Goal: Information Seeking & Learning: Learn about a topic

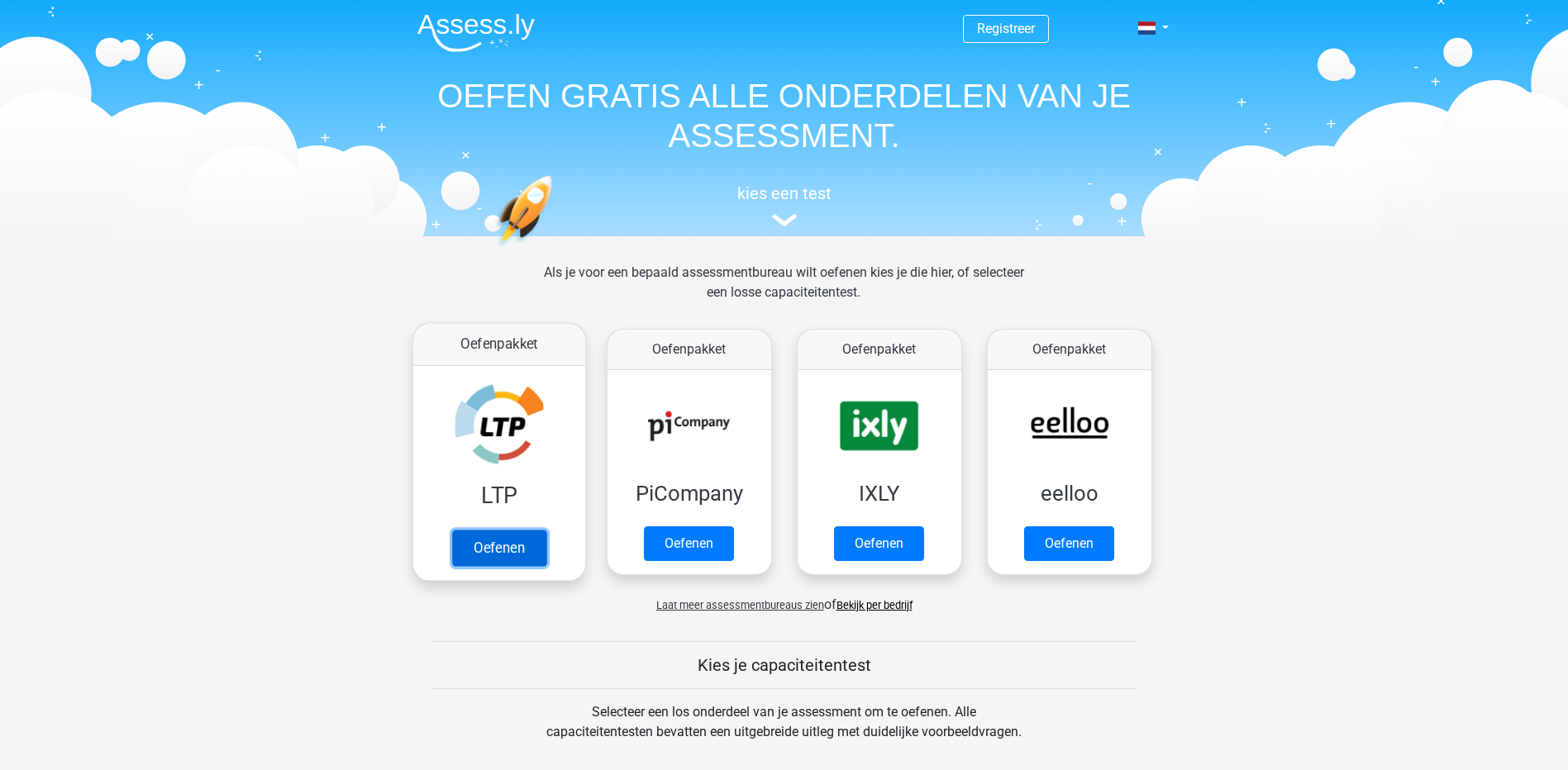
click at [511, 530] on link "Oefenen" at bounding box center [498, 548] width 94 height 36
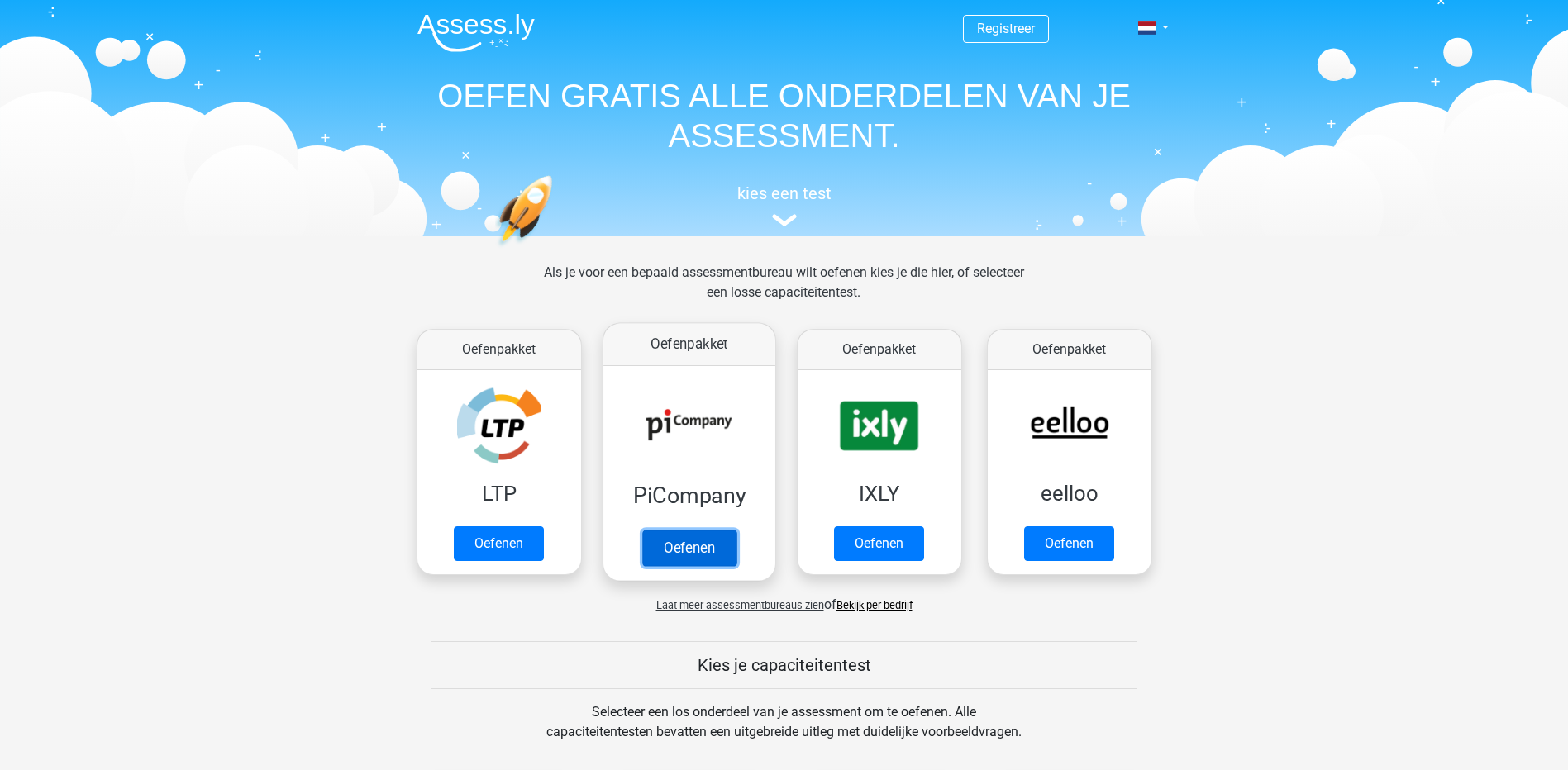
click at [709, 530] on link "Oefenen" at bounding box center [688, 548] width 94 height 36
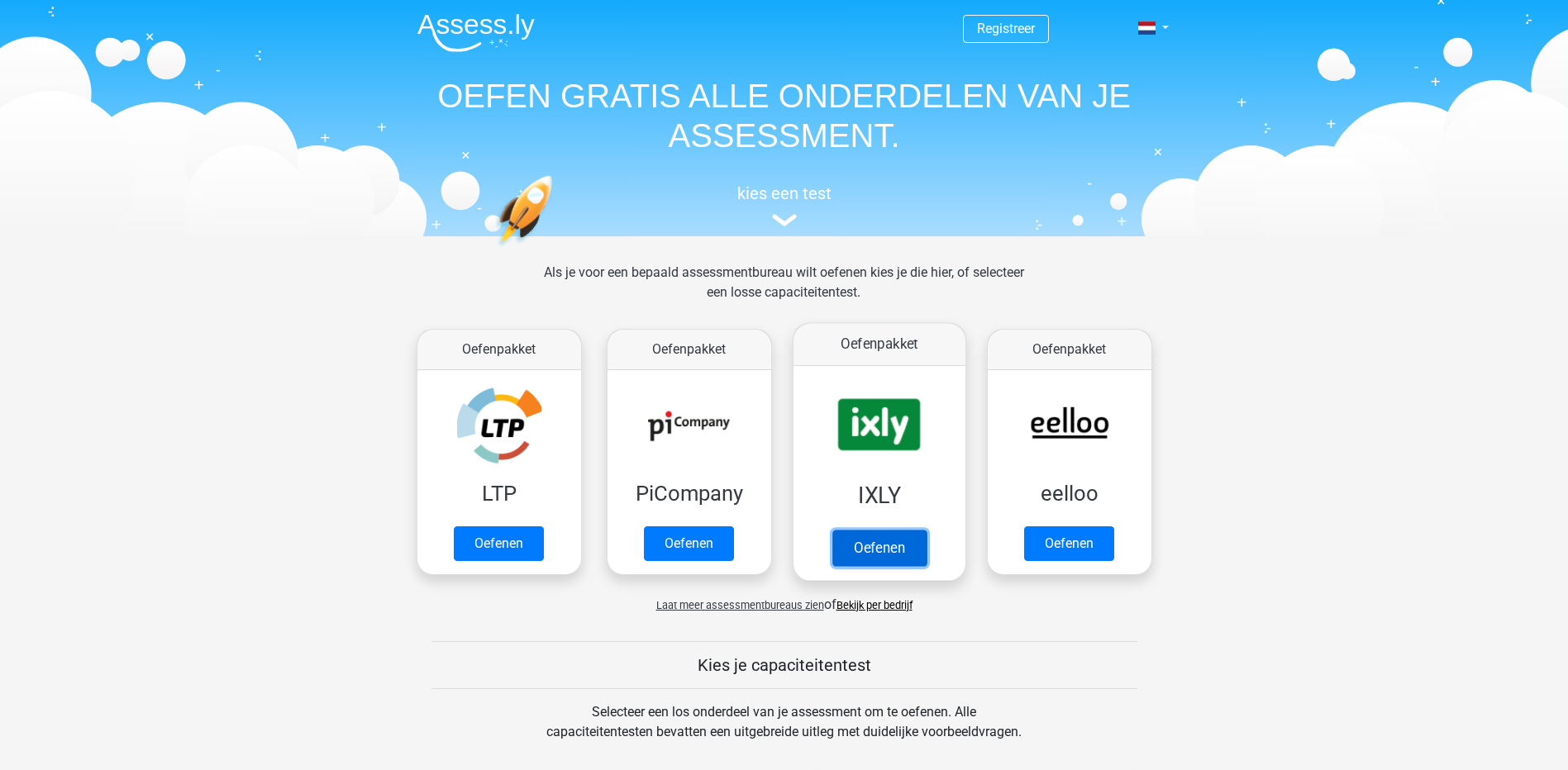
click at [856, 530] on link "Oefenen" at bounding box center [878, 548] width 94 height 36
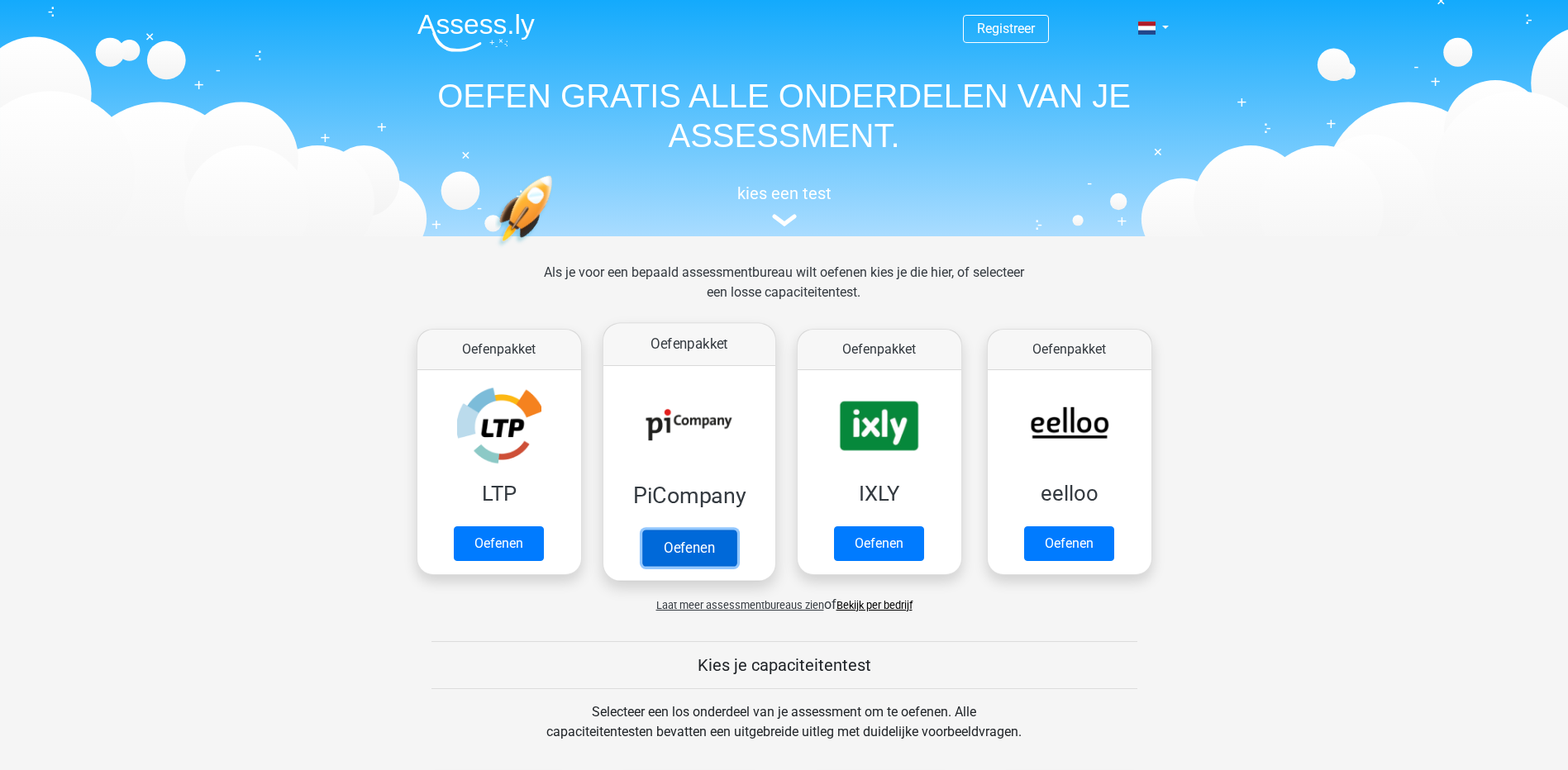
click at [698, 530] on link "Oefenen" at bounding box center [688, 548] width 94 height 36
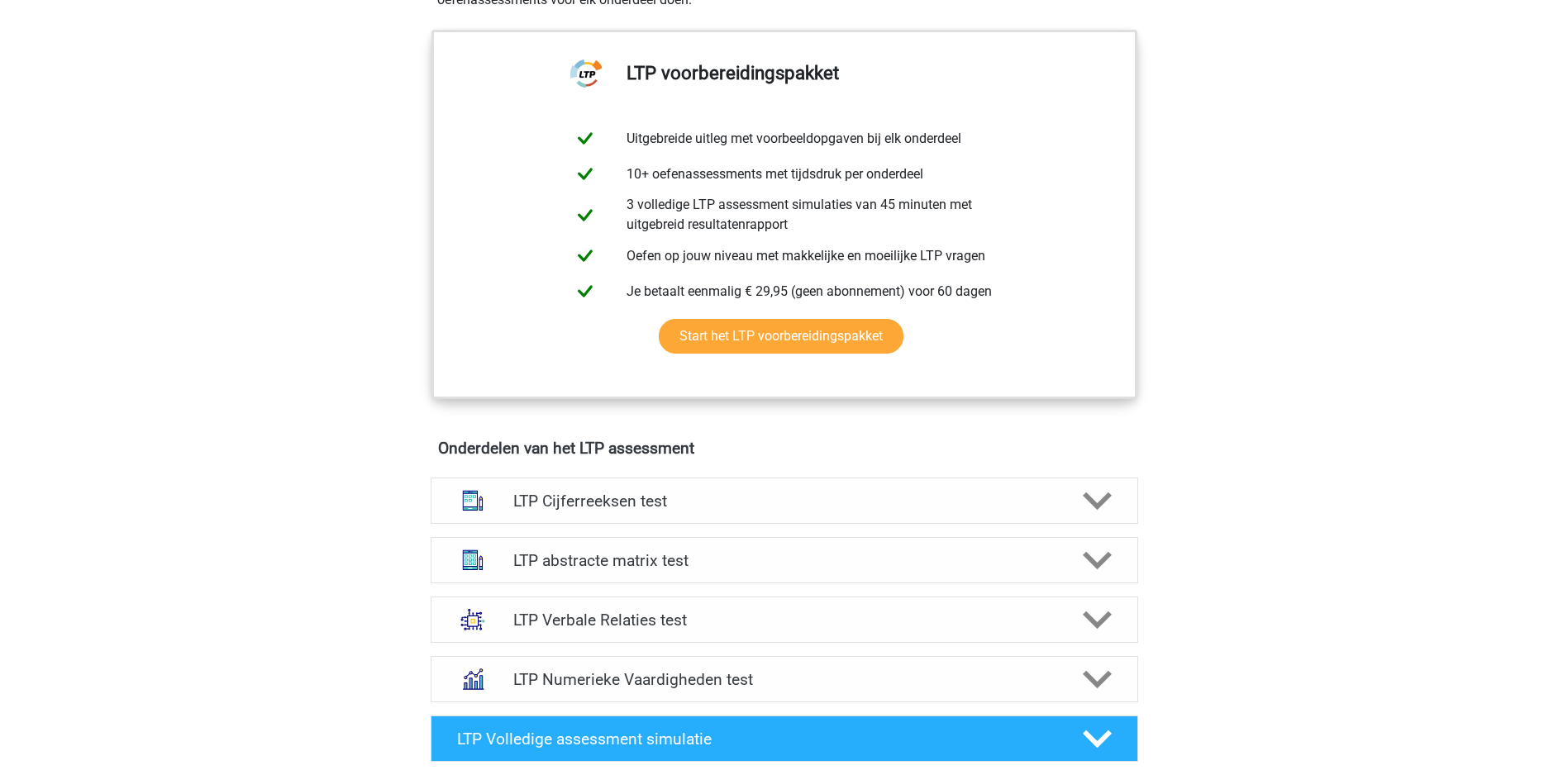
scroll to position [662, 0]
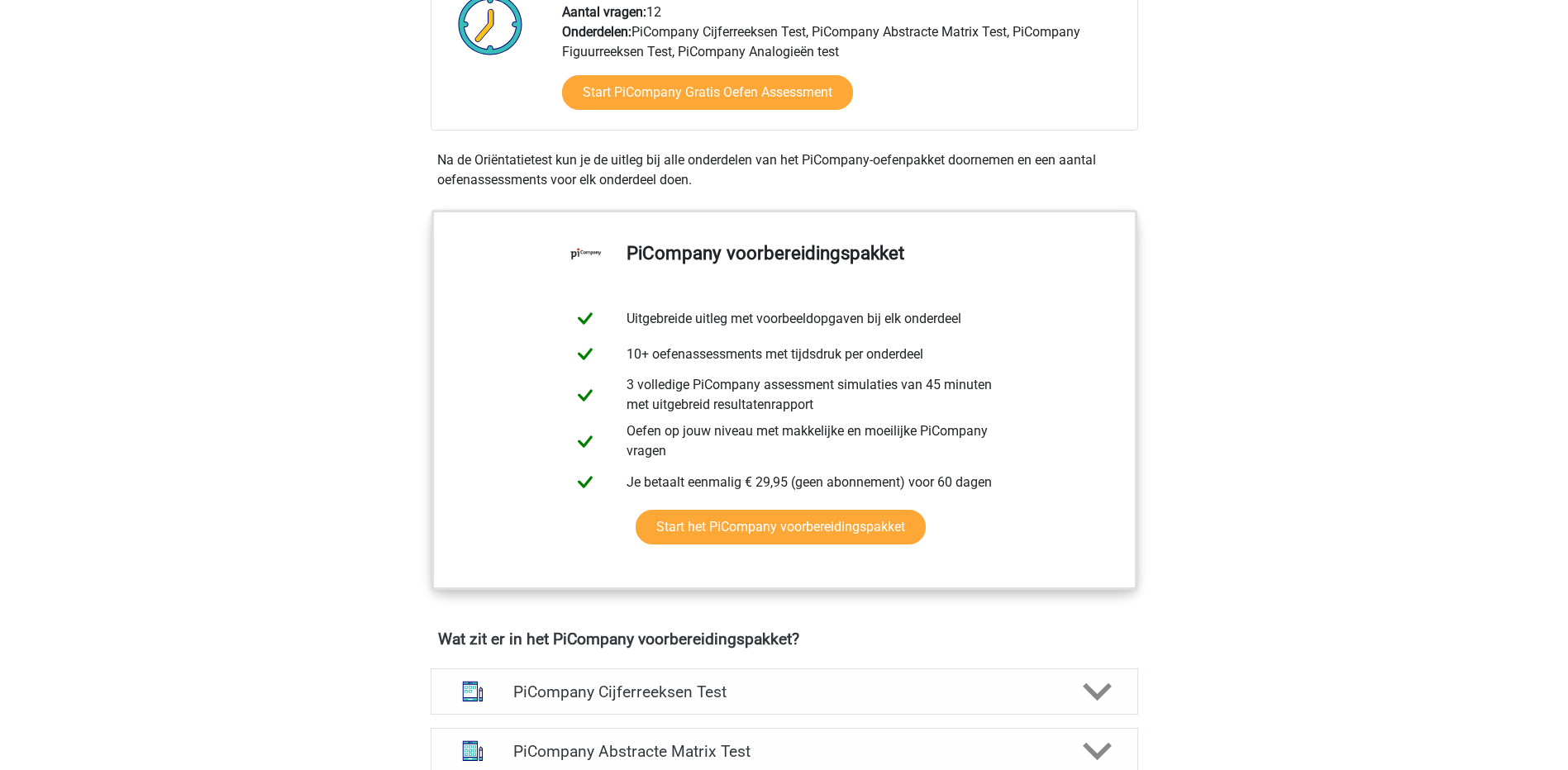
scroll to position [496, 0]
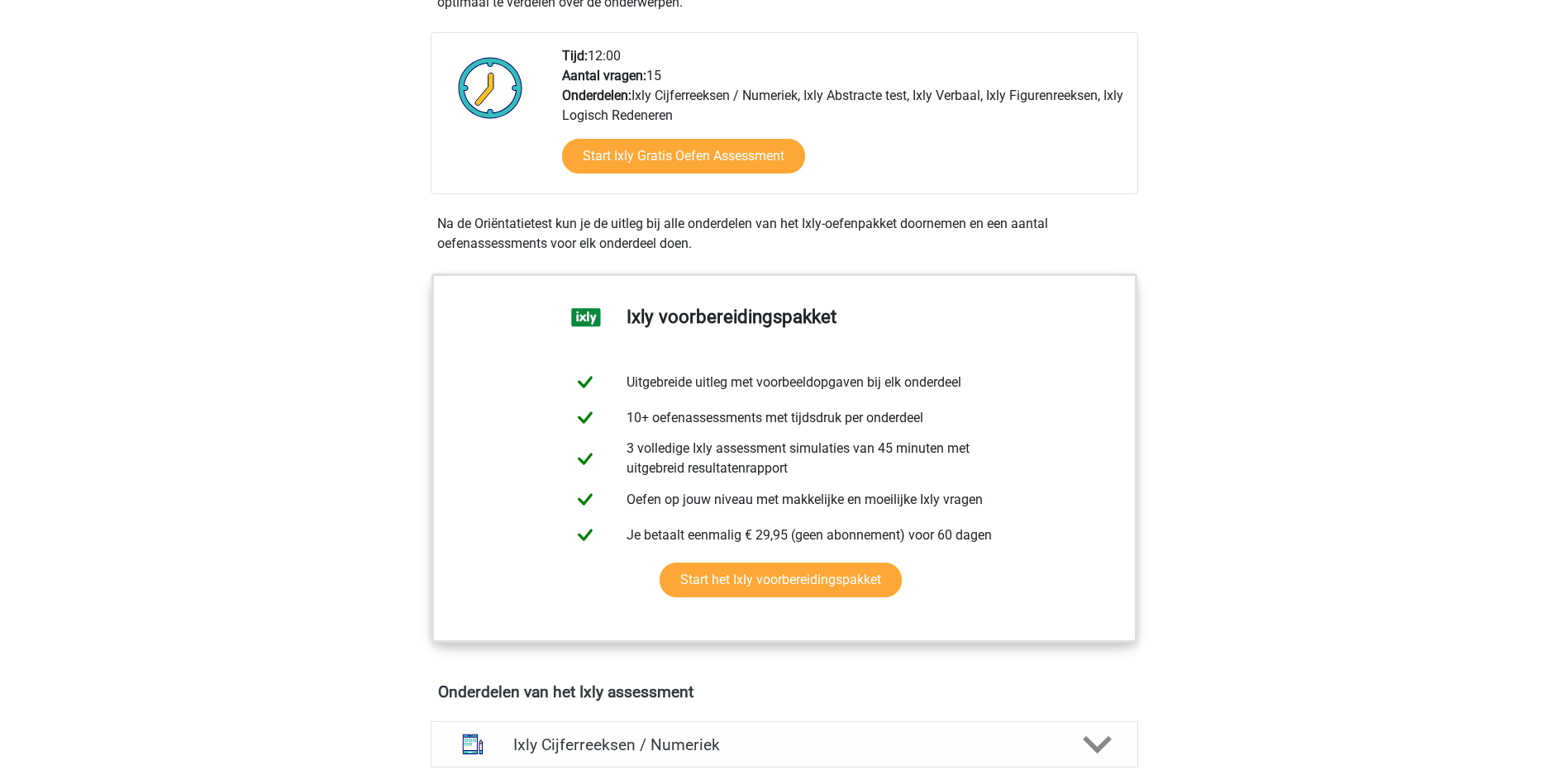
scroll to position [413, 0]
